Goal: Task Accomplishment & Management: Complete application form

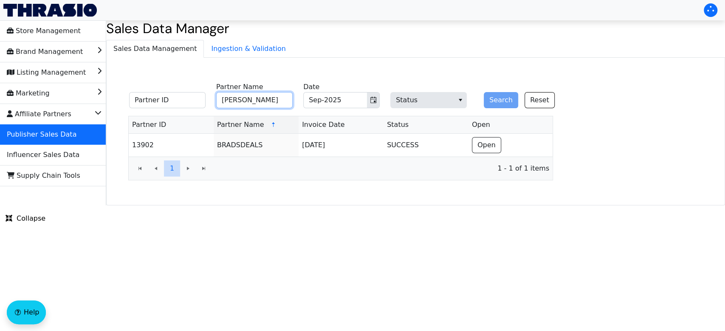
click at [261, 101] on input "[PERSON_NAME]" at bounding box center [254, 100] width 76 height 16
type input "b"
type input "forbes"
click at [484, 92] on button "Search" at bounding box center [501, 100] width 34 height 16
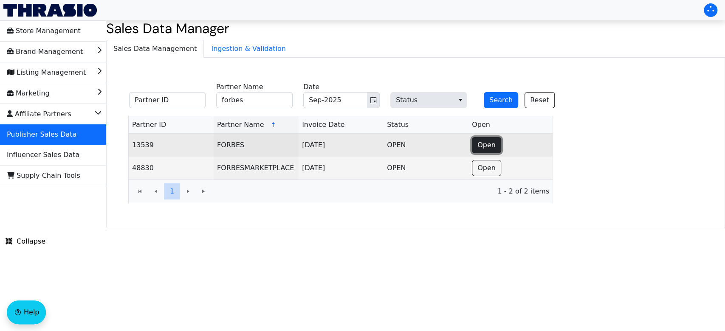
click at [485, 144] on span "Open" at bounding box center [486, 145] width 18 height 10
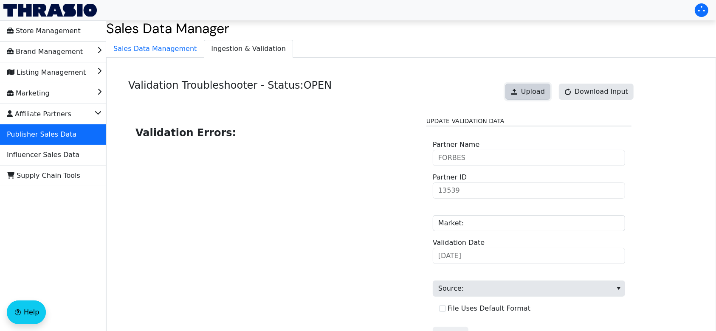
click at [528, 91] on span "Upload" at bounding box center [533, 92] width 24 height 10
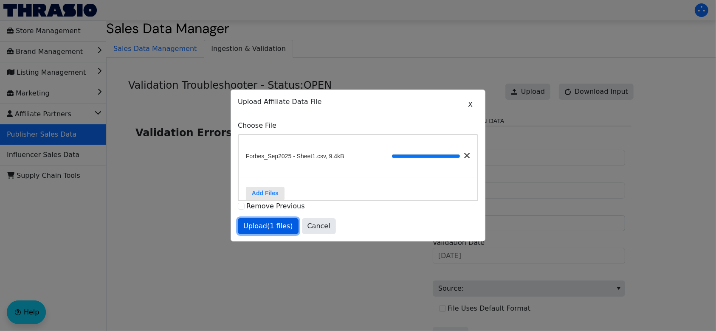
click at [257, 227] on span "Upload (1 files)" at bounding box center [268, 226] width 50 height 10
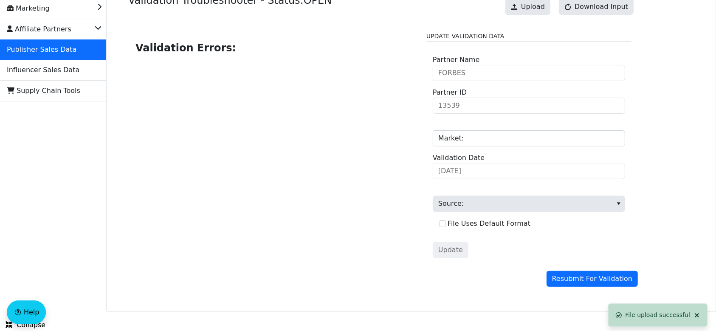
scroll to position [86, 0]
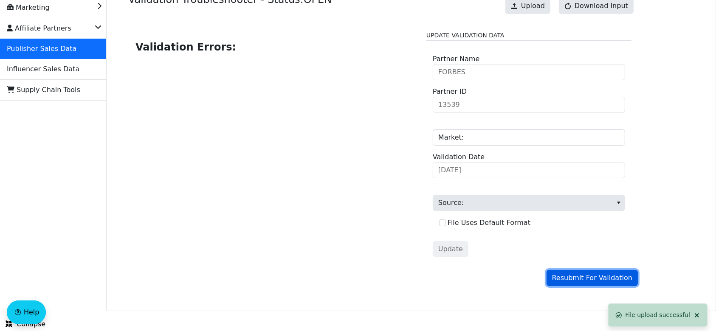
click at [580, 277] on span "Resubmit For Validation" at bounding box center [592, 278] width 80 height 10
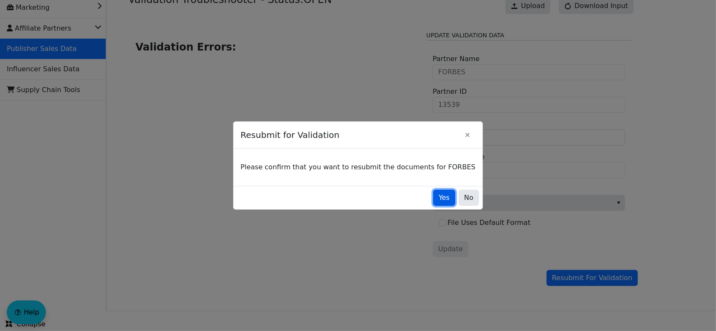
click at [433, 192] on button "Yes" at bounding box center [444, 198] width 22 height 16
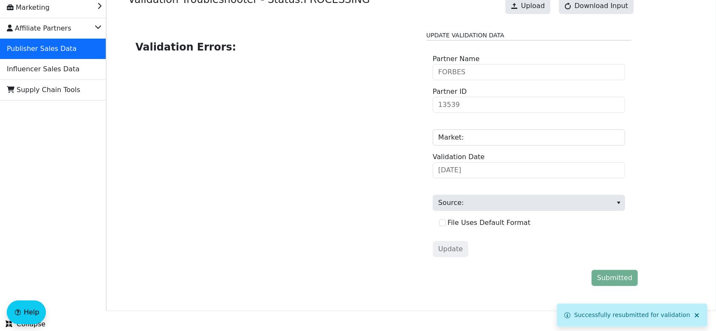
scroll to position [0, 0]
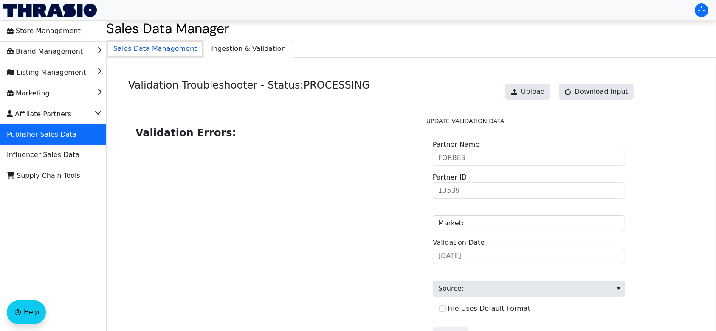
click at [136, 49] on span "Sales Data Management" at bounding box center [155, 48] width 97 height 17
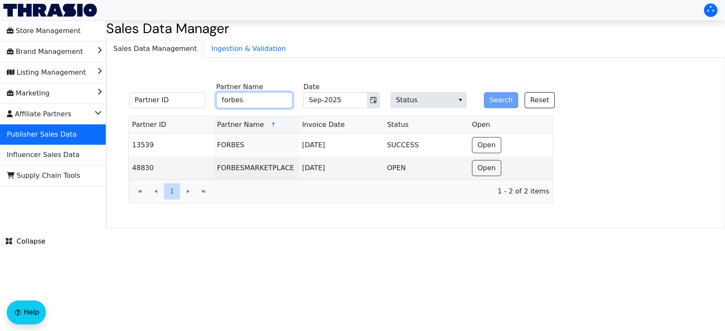
click at [255, 100] on input "forbes" at bounding box center [254, 100] width 76 height 16
type input "f"
type input "lovetoknow"
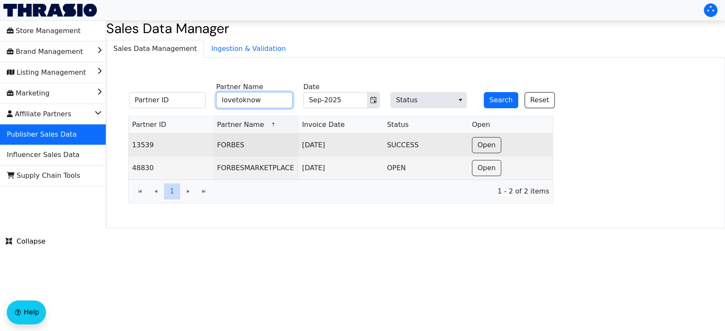
click at [484, 92] on button "Search" at bounding box center [501, 100] width 34 height 16
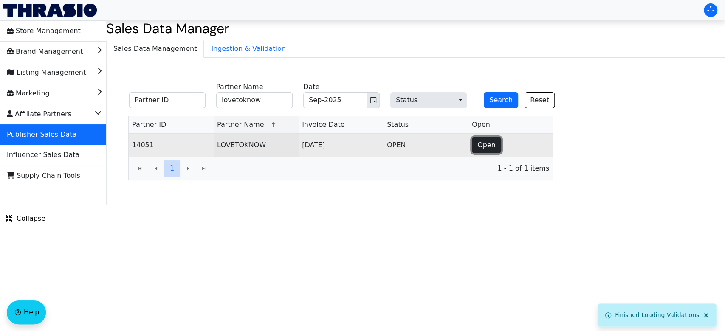
click at [483, 145] on span "Open" at bounding box center [486, 145] width 18 height 10
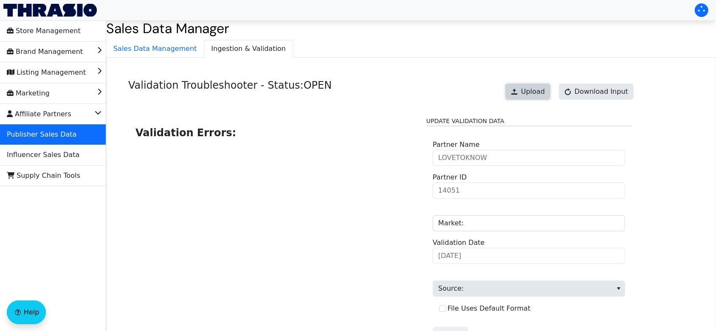
click at [537, 90] on span "Upload" at bounding box center [533, 92] width 24 height 10
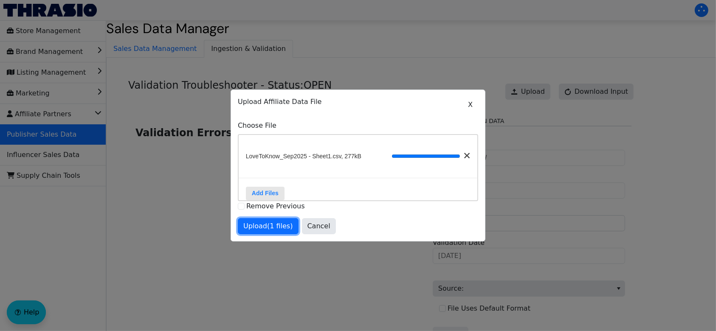
click at [271, 229] on span "Upload (1 files)" at bounding box center [268, 226] width 50 height 10
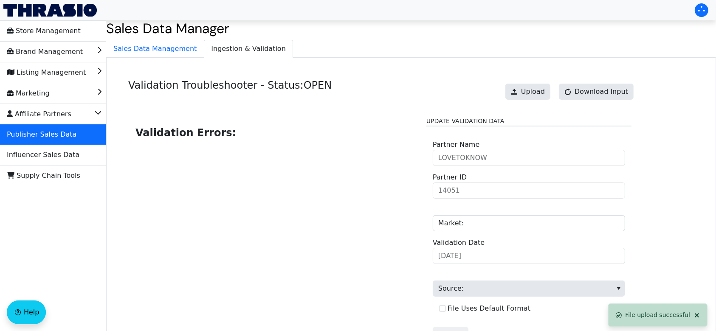
scroll to position [86, 0]
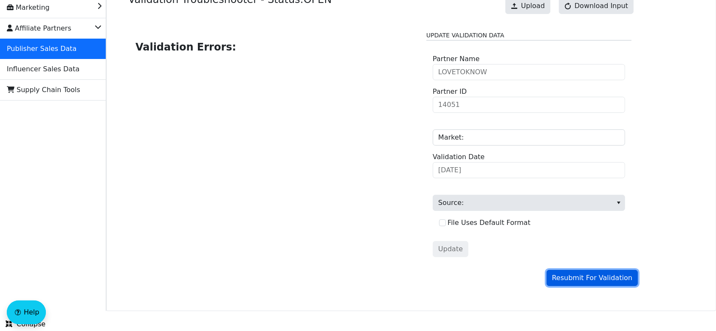
click at [610, 276] on span "Resubmit For Validation" at bounding box center [592, 278] width 80 height 10
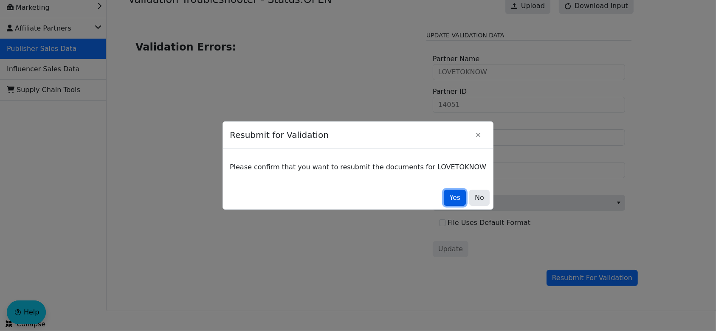
click at [449, 198] on span "Yes" at bounding box center [454, 198] width 11 height 10
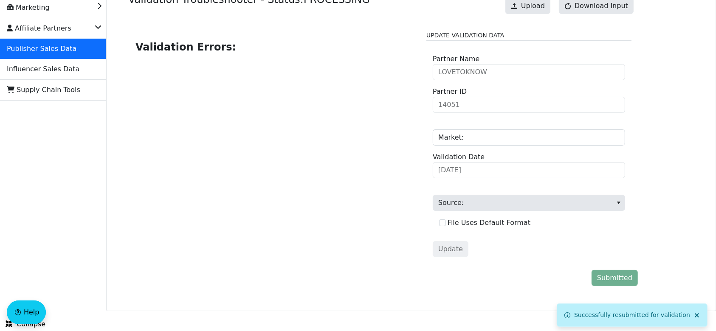
scroll to position [0, 0]
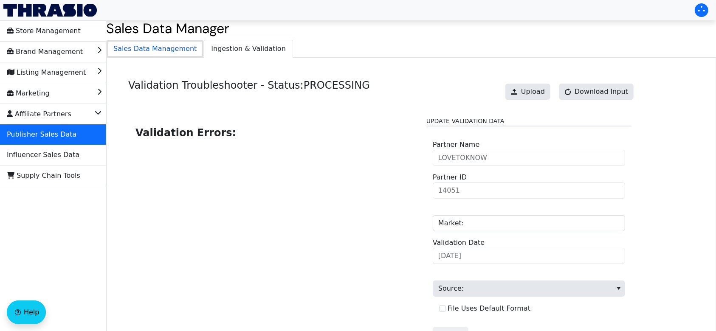
click at [151, 53] on span "Sales Data Management" at bounding box center [155, 48] width 97 height 17
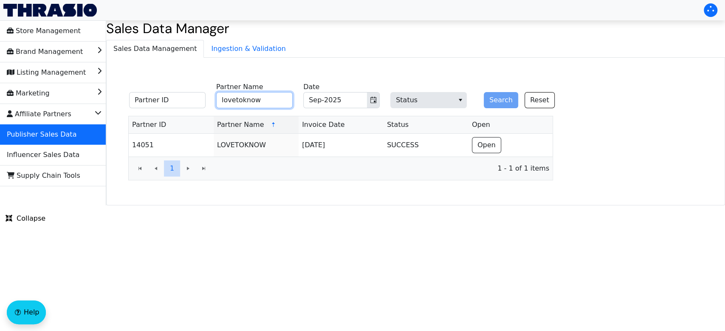
click at [279, 102] on input "lovetoknow" at bounding box center [254, 100] width 76 height 16
type input "l"
click at [484, 92] on button "Search" at bounding box center [501, 100] width 34 height 16
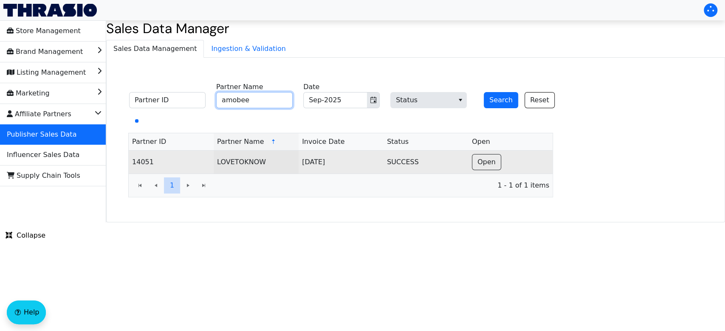
type input "amobeez"
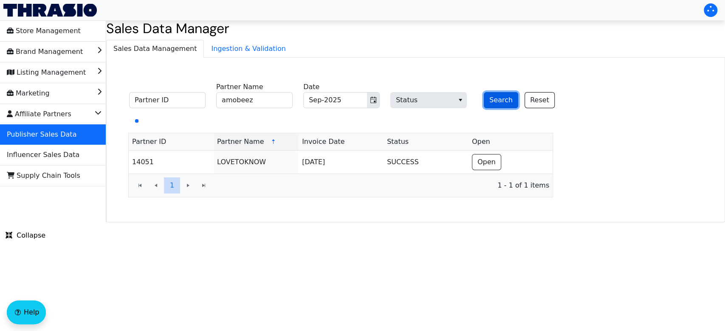
click at [494, 102] on button "Search" at bounding box center [501, 100] width 34 height 16
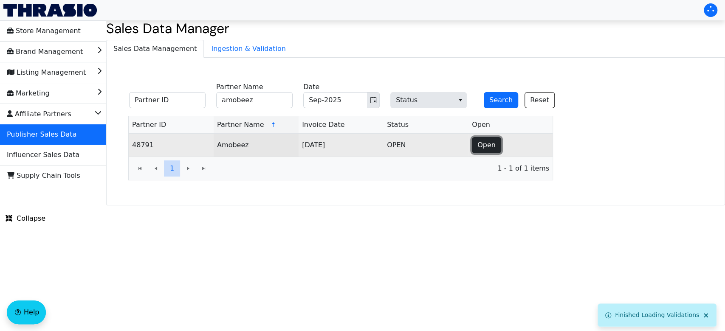
click at [483, 146] on span "Open" at bounding box center [486, 145] width 18 height 10
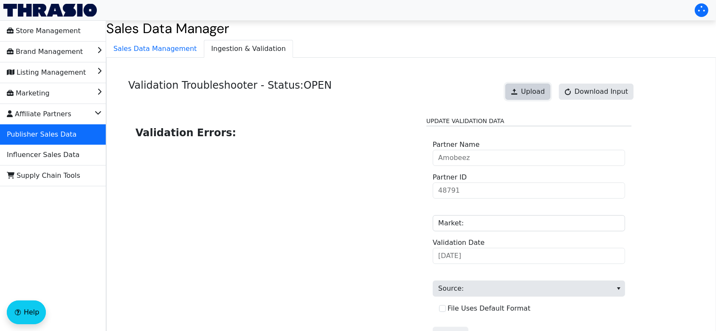
click at [518, 90] on span at bounding box center [514, 91] width 7 height 7
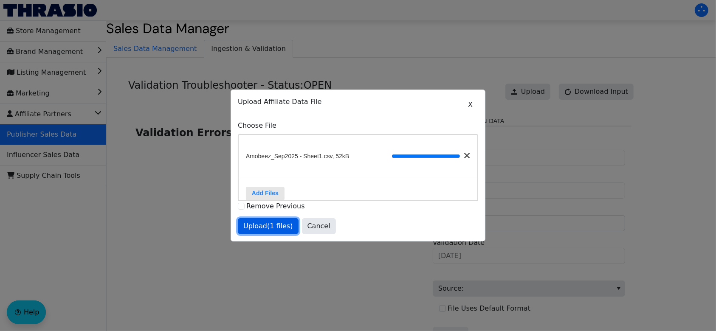
click at [283, 231] on span "Upload (1 files)" at bounding box center [268, 226] width 50 height 10
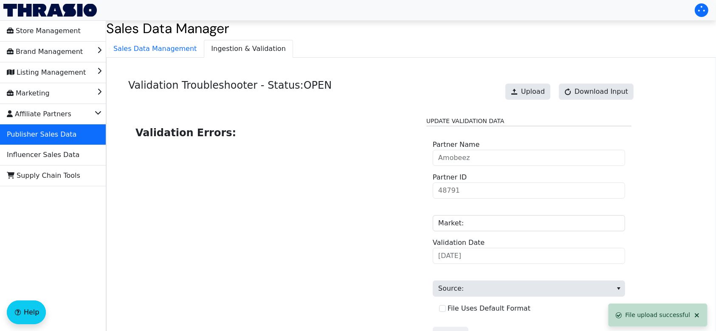
scroll to position [86, 0]
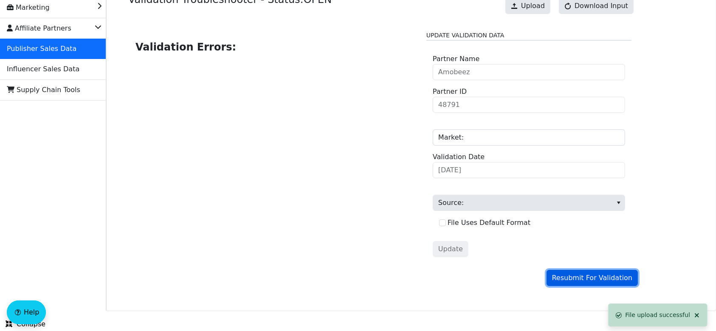
click at [584, 279] on span "Resubmit For Validation" at bounding box center [592, 278] width 80 height 10
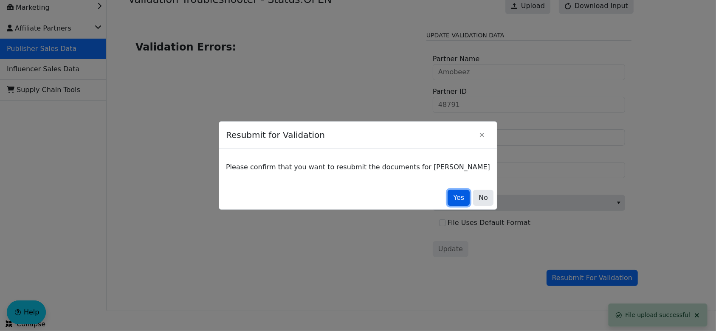
click at [453, 196] on span "Yes" at bounding box center [458, 198] width 11 height 10
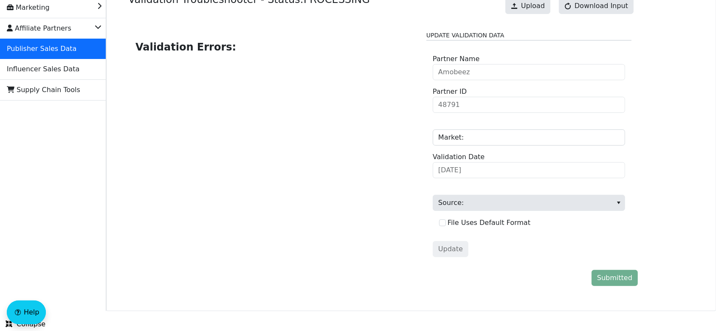
scroll to position [0, 0]
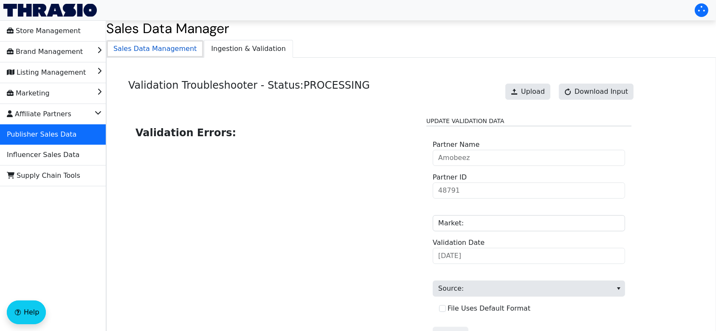
click at [158, 54] on span "Sales Data Management" at bounding box center [155, 48] width 97 height 17
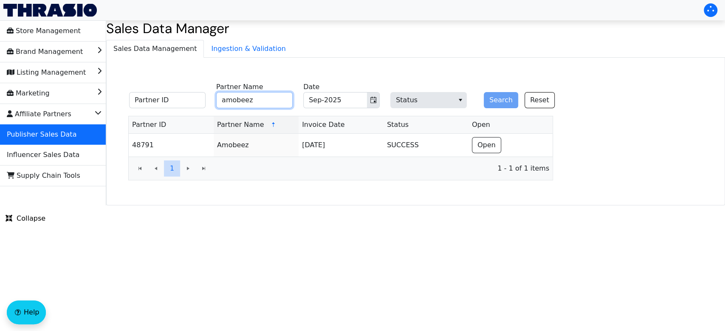
click at [273, 104] on input "amobeez" at bounding box center [254, 100] width 76 height 16
type input "a"
type input "buyer"
click at [510, 97] on button "Search" at bounding box center [501, 100] width 34 height 16
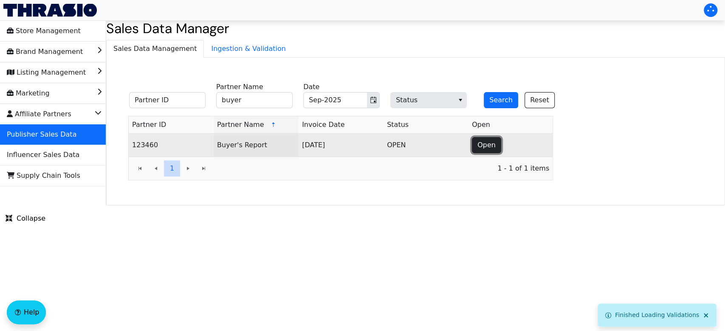
click at [485, 141] on span "Open" at bounding box center [486, 145] width 18 height 10
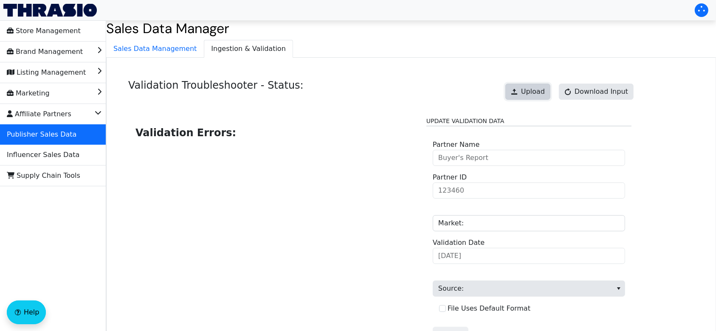
click at [530, 91] on span "Upload" at bounding box center [533, 92] width 24 height 10
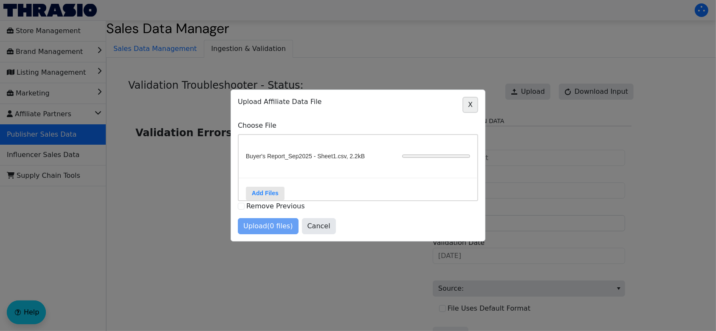
click at [465, 97] on button "X" at bounding box center [470, 105] width 16 height 16
click at [472, 100] on span "X" at bounding box center [470, 105] width 5 height 10
click at [316, 226] on span "Cancel" at bounding box center [318, 226] width 23 height 10
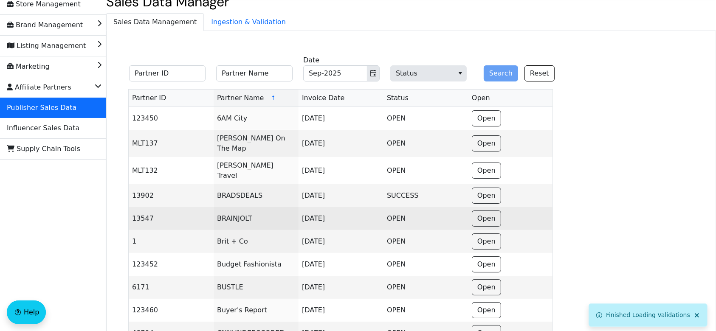
scroll to position [27, 0]
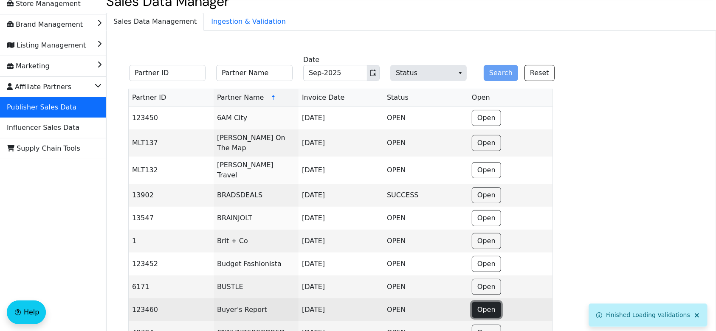
click at [480, 305] on span "Open" at bounding box center [486, 310] width 18 height 10
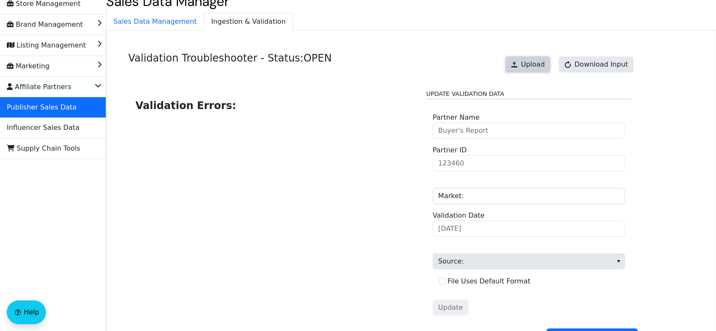
click at [527, 63] on button "Upload" at bounding box center [527, 64] width 45 height 16
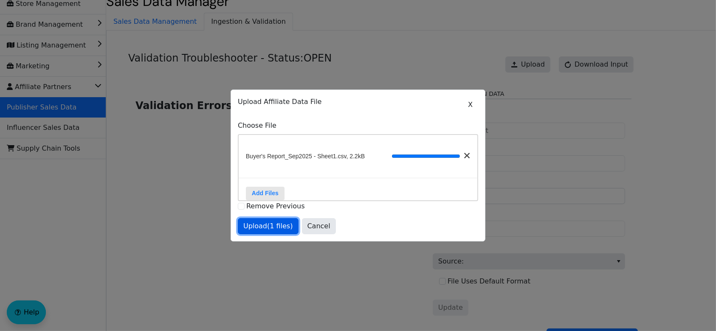
click at [273, 231] on span "Upload (1 files)" at bounding box center [268, 226] width 50 height 10
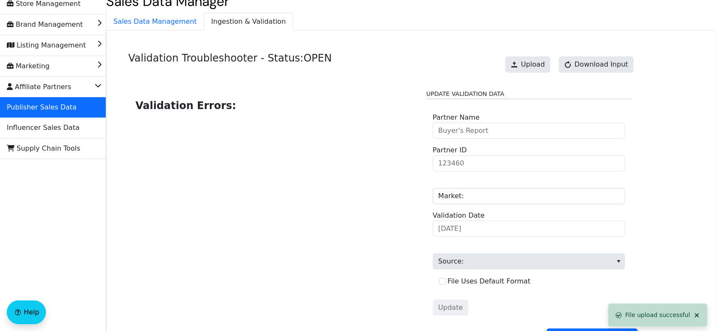
scroll to position [86, 0]
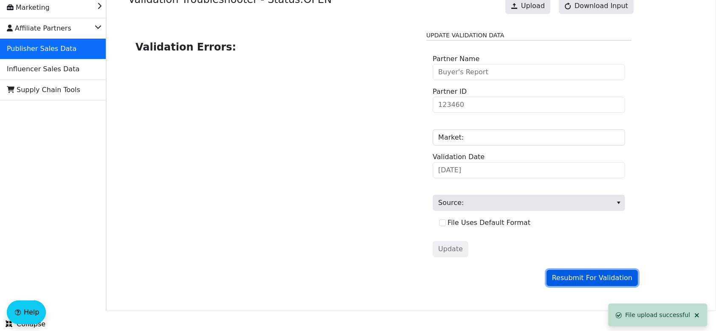
click at [585, 275] on span "Resubmit For Validation" at bounding box center [592, 278] width 80 height 10
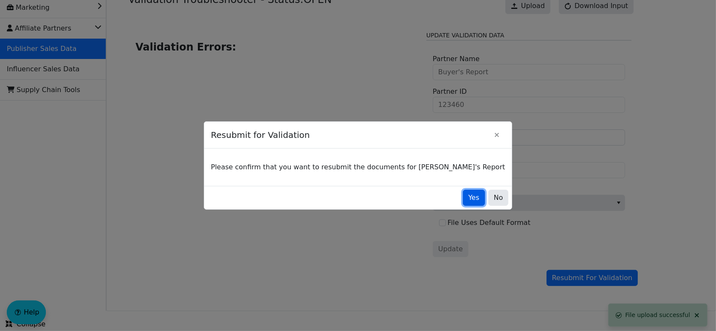
click at [468, 199] on span "Yes" at bounding box center [473, 198] width 11 height 10
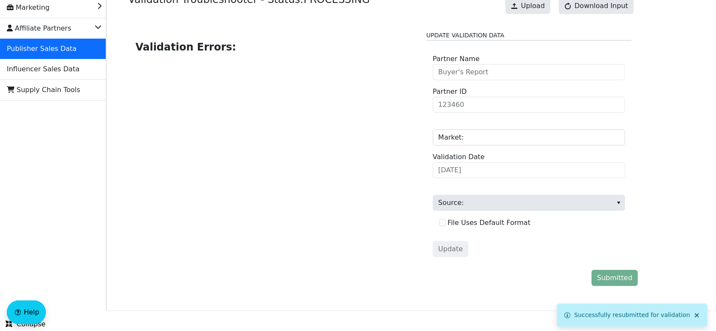
scroll to position [0, 0]
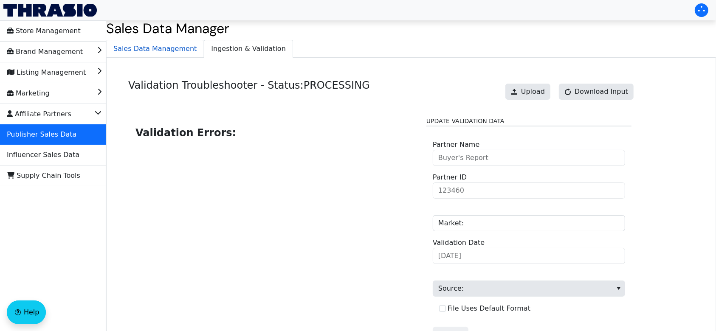
click at [158, 46] on span "Sales Data Management" at bounding box center [155, 48] width 97 height 17
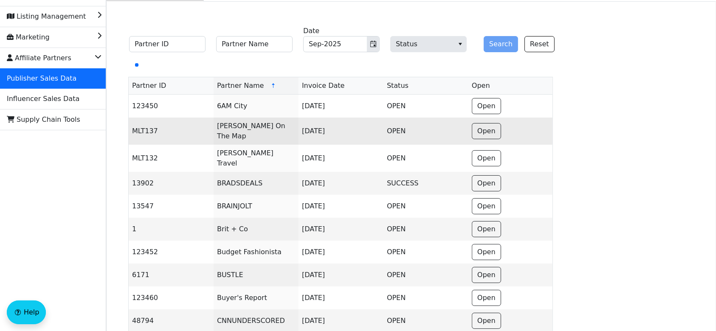
scroll to position [58, 0]
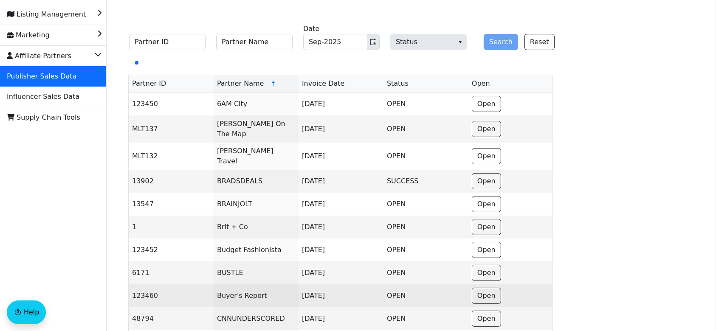
click at [450, 285] on td "OPEN" at bounding box center [425, 296] width 85 height 23
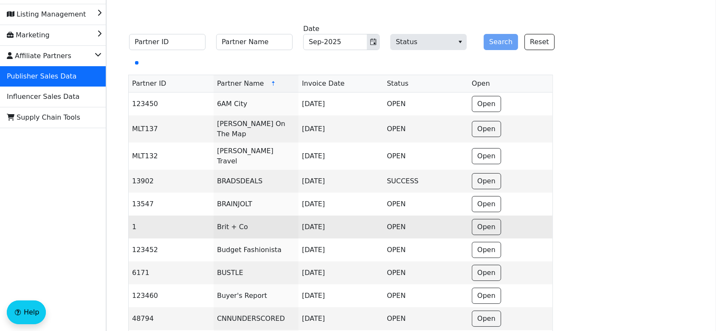
scroll to position [0, 0]
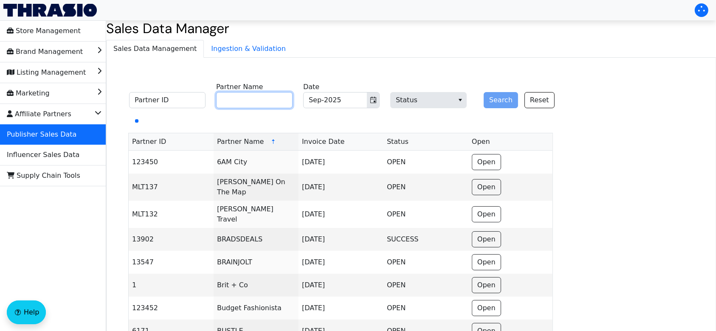
click at [259, 97] on input "Partner Name" at bounding box center [254, 100] width 76 height 16
click at [489, 92] on button "Search" at bounding box center [501, 100] width 34 height 16
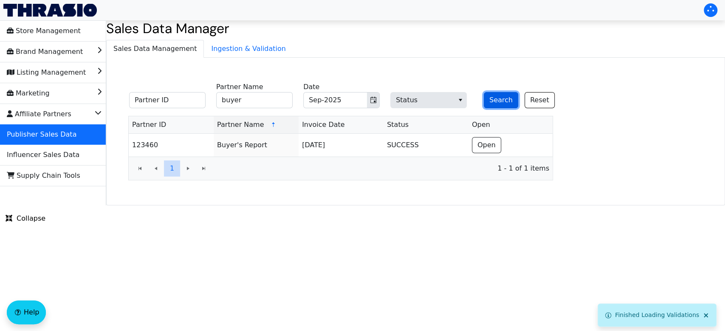
click at [494, 105] on button "Search" at bounding box center [501, 100] width 34 height 16
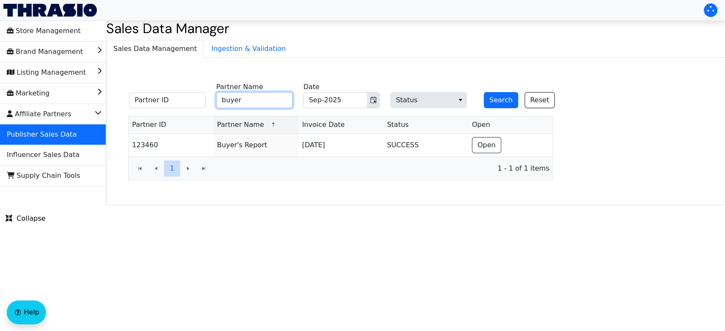
click at [262, 101] on input "buyer" at bounding box center [254, 100] width 76 height 16
type input "b"
type input "buzzfeed"
click at [484, 92] on button "Search" at bounding box center [501, 100] width 34 height 16
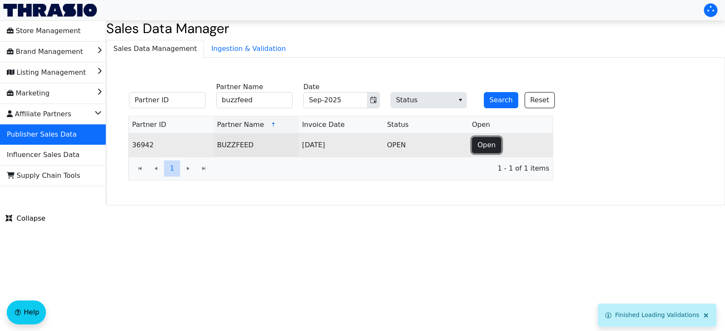
click at [482, 146] on span "Open" at bounding box center [486, 145] width 18 height 10
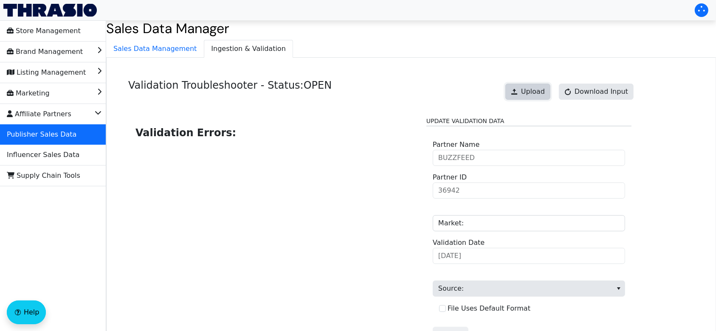
click at [531, 96] on span "Upload" at bounding box center [533, 92] width 24 height 10
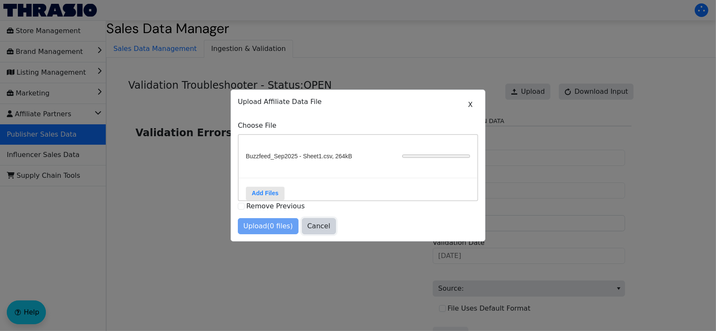
click at [313, 229] on span "Cancel" at bounding box center [318, 226] width 23 height 10
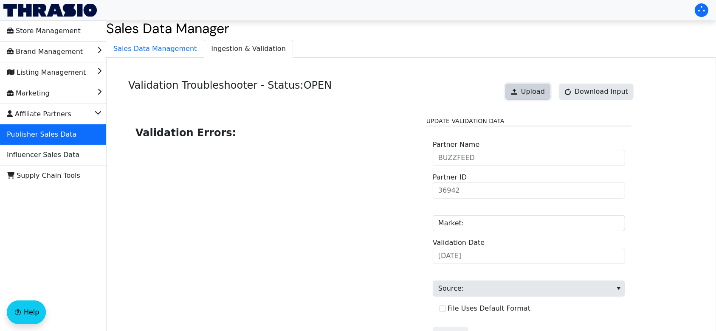
click at [547, 85] on button "Upload" at bounding box center [527, 92] width 45 height 16
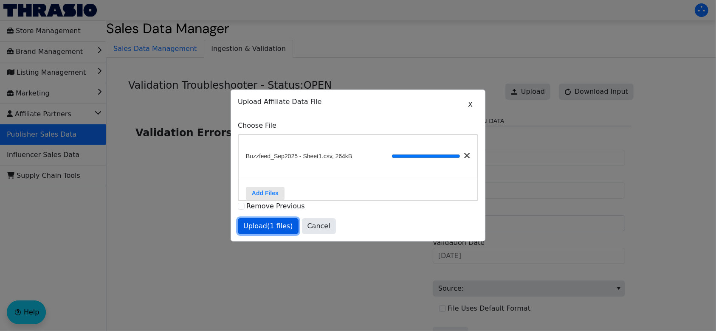
click at [273, 231] on span "Upload (1 files)" at bounding box center [268, 226] width 50 height 10
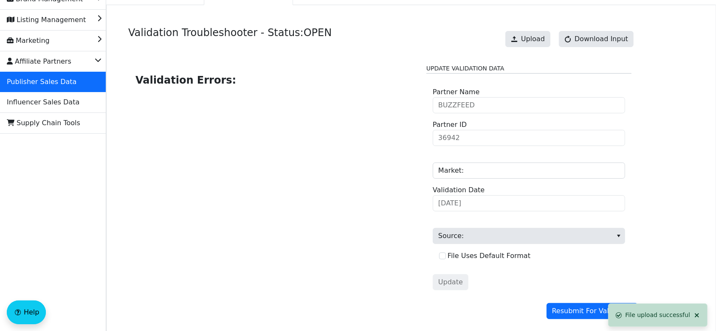
scroll to position [86, 0]
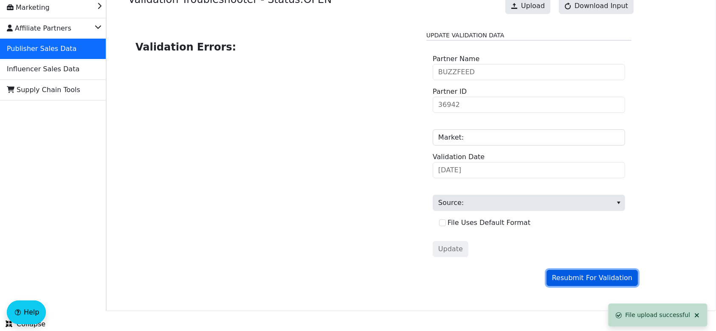
click at [600, 279] on span "Resubmit For Validation" at bounding box center [592, 278] width 80 height 10
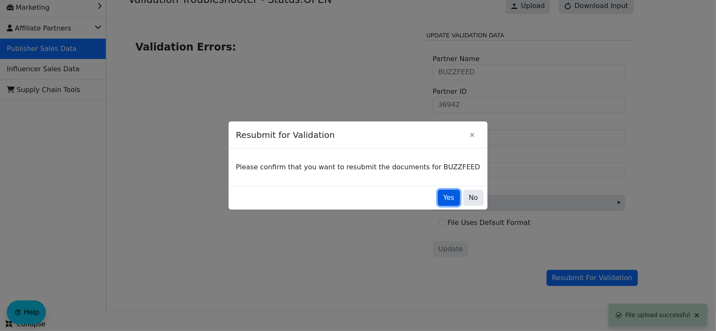
click at [443, 199] on span "Yes" at bounding box center [448, 198] width 11 height 10
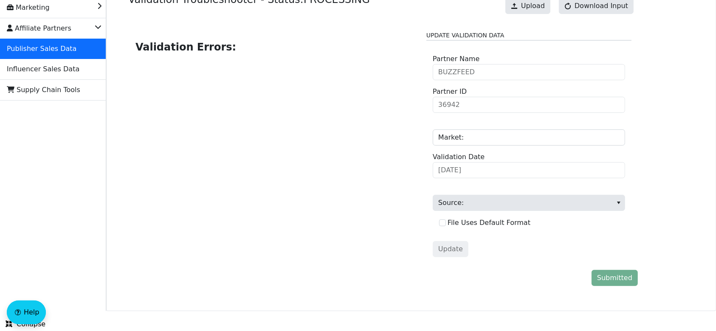
scroll to position [0, 0]
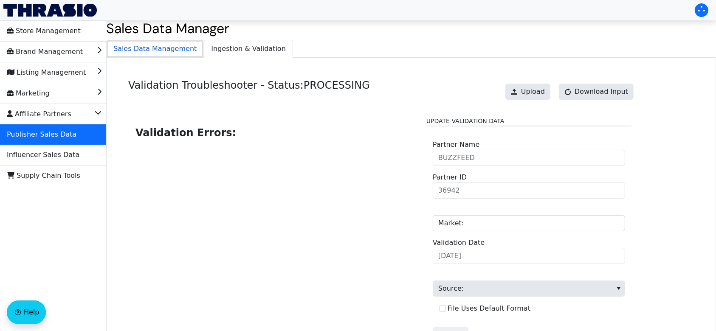
click at [140, 53] on span "Sales Data Management" at bounding box center [155, 48] width 97 height 17
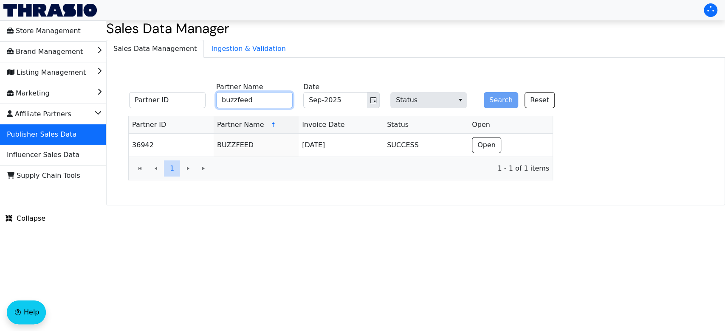
click at [258, 104] on input "buzzfeed" at bounding box center [254, 100] width 76 height 16
type input "b"
type input "hearst"
click at [493, 96] on button "Search" at bounding box center [501, 100] width 34 height 16
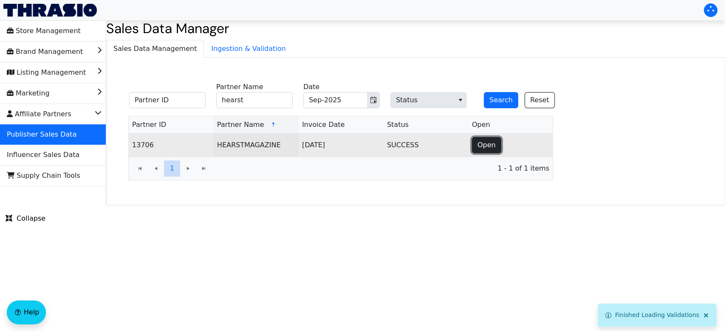
click at [482, 141] on span "Open" at bounding box center [486, 145] width 18 height 10
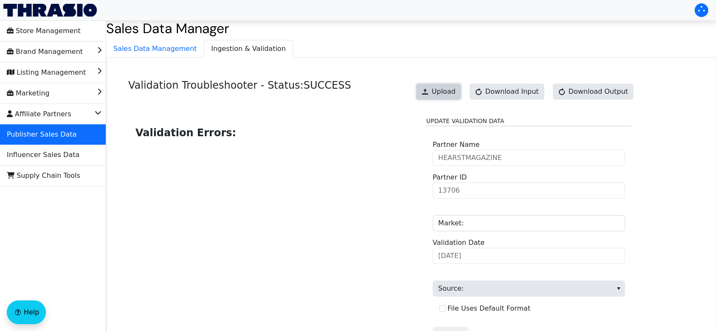
click at [452, 95] on span "Upload" at bounding box center [444, 92] width 24 height 10
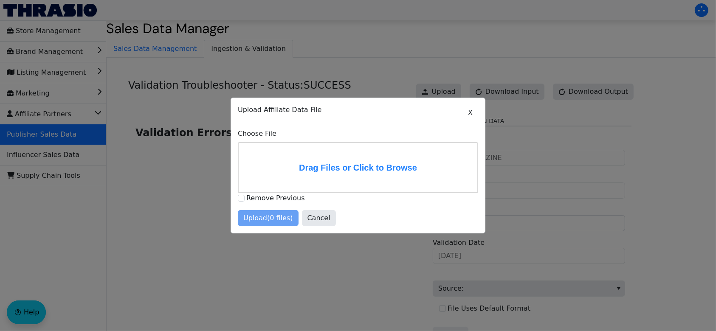
click at [245, 199] on div "Remove Previous" at bounding box center [358, 198] width 240 height 11
click at [238, 199] on input "Remove Previous" at bounding box center [241, 198] width 7 height 7
checkbox input "true"
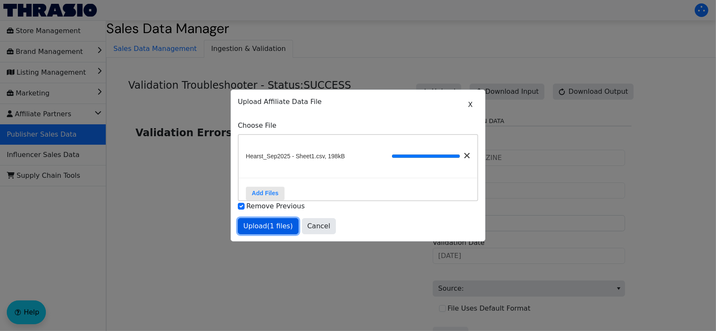
click at [277, 231] on span "Upload (1 files)" at bounding box center [268, 226] width 50 height 10
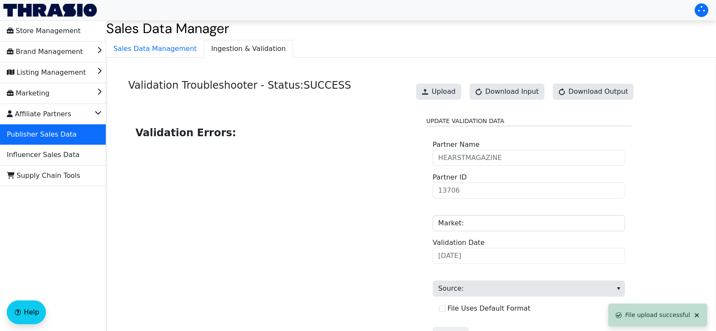
scroll to position [86, 0]
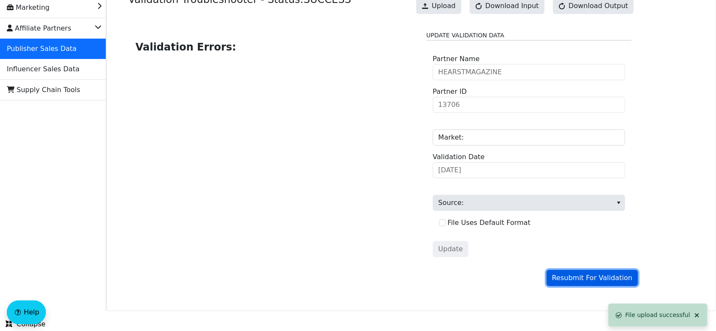
click at [584, 275] on span "Resubmit For Validation" at bounding box center [592, 278] width 80 height 10
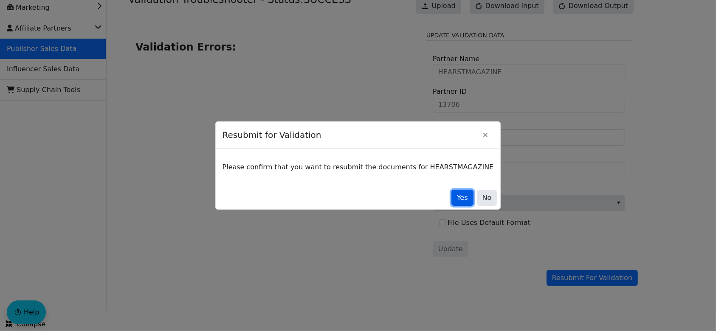
click at [457, 200] on span "Yes" at bounding box center [462, 198] width 11 height 10
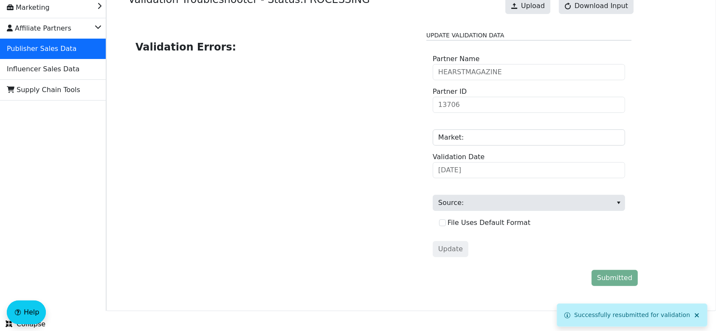
scroll to position [0, 0]
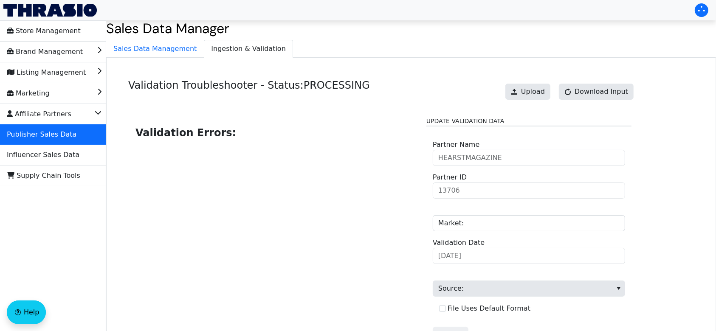
click at [312, 225] on div "Validation Errors:" at bounding box center [274, 233] width 279 height 233
